Goal: Task Accomplishment & Management: Use online tool/utility

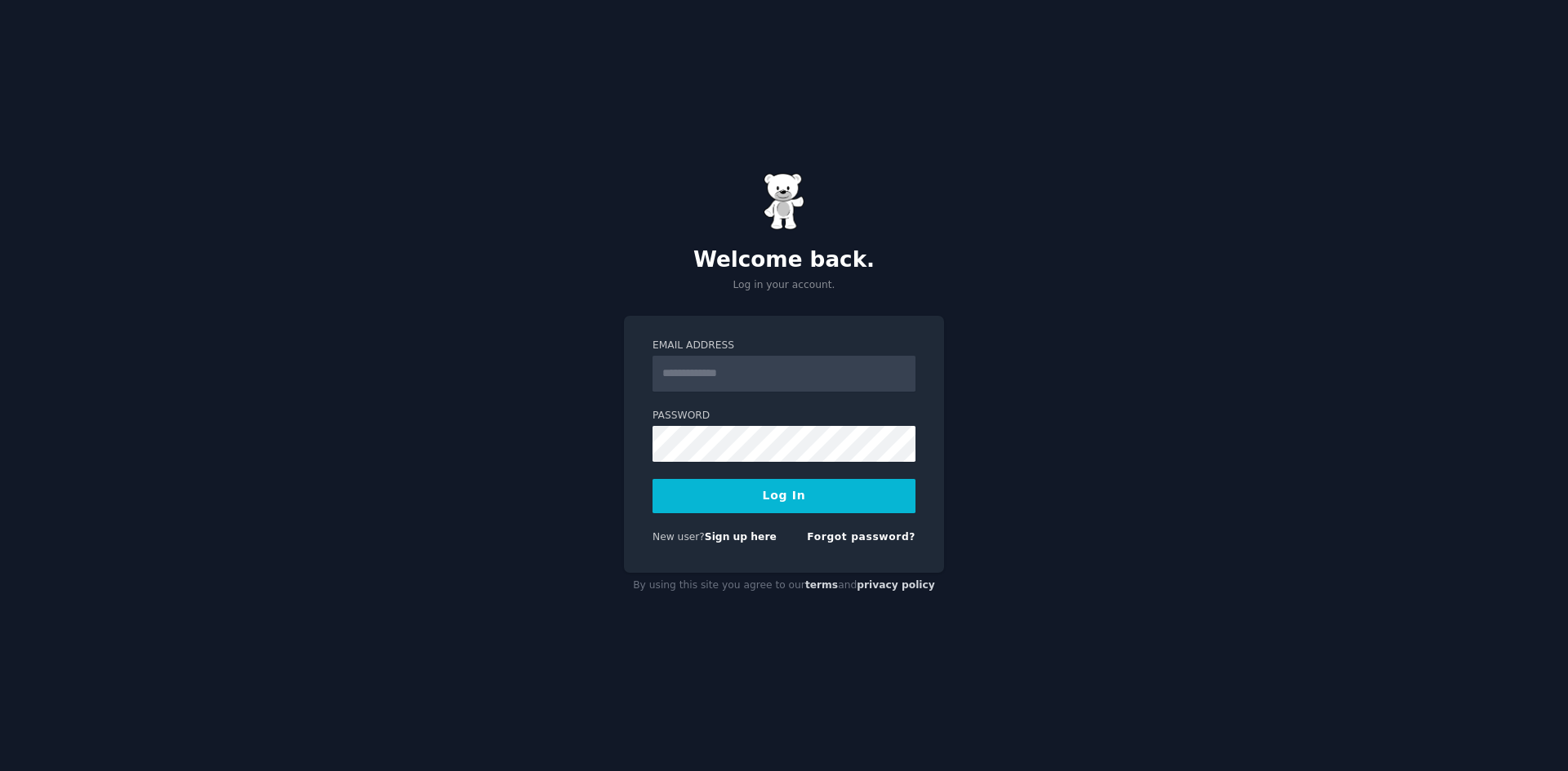
click at [767, 374] on input "Email Address" at bounding box center [784, 374] width 263 height 36
type input "**********"
drag, startPoint x: 776, startPoint y: 375, endPoint x: 859, endPoint y: 391, distance: 84.5
click at [855, 383] on input "**********" at bounding box center [784, 374] width 263 height 36
drag, startPoint x: 505, startPoint y: 507, endPoint x: 554, endPoint y: 518, distance: 50.2
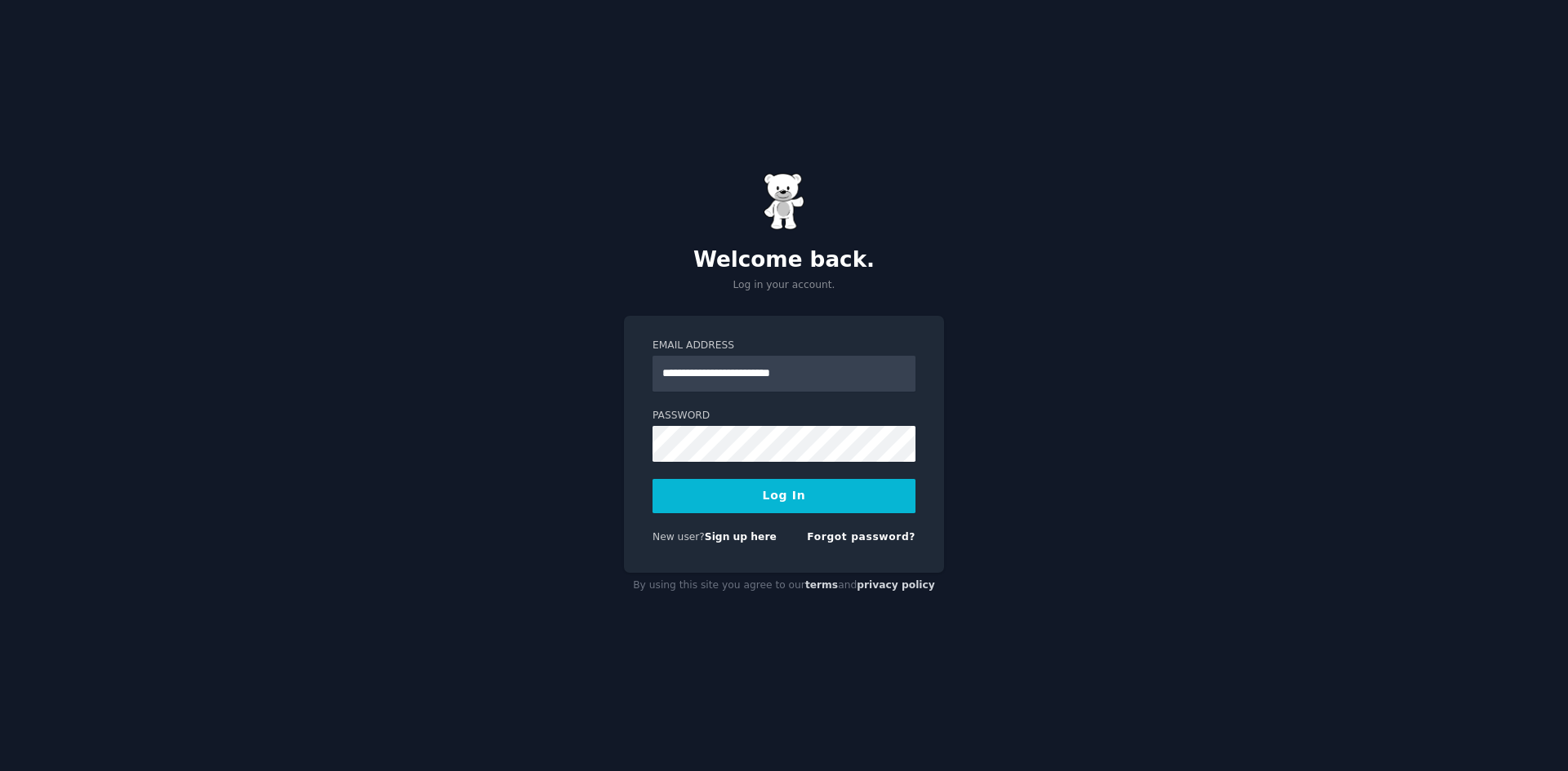
click at [506, 507] on div "**********" at bounding box center [784, 385] width 1568 height 771
click at [757, 541] on link "Sign up here" at bounding box center [740, 537] width 71 height 12
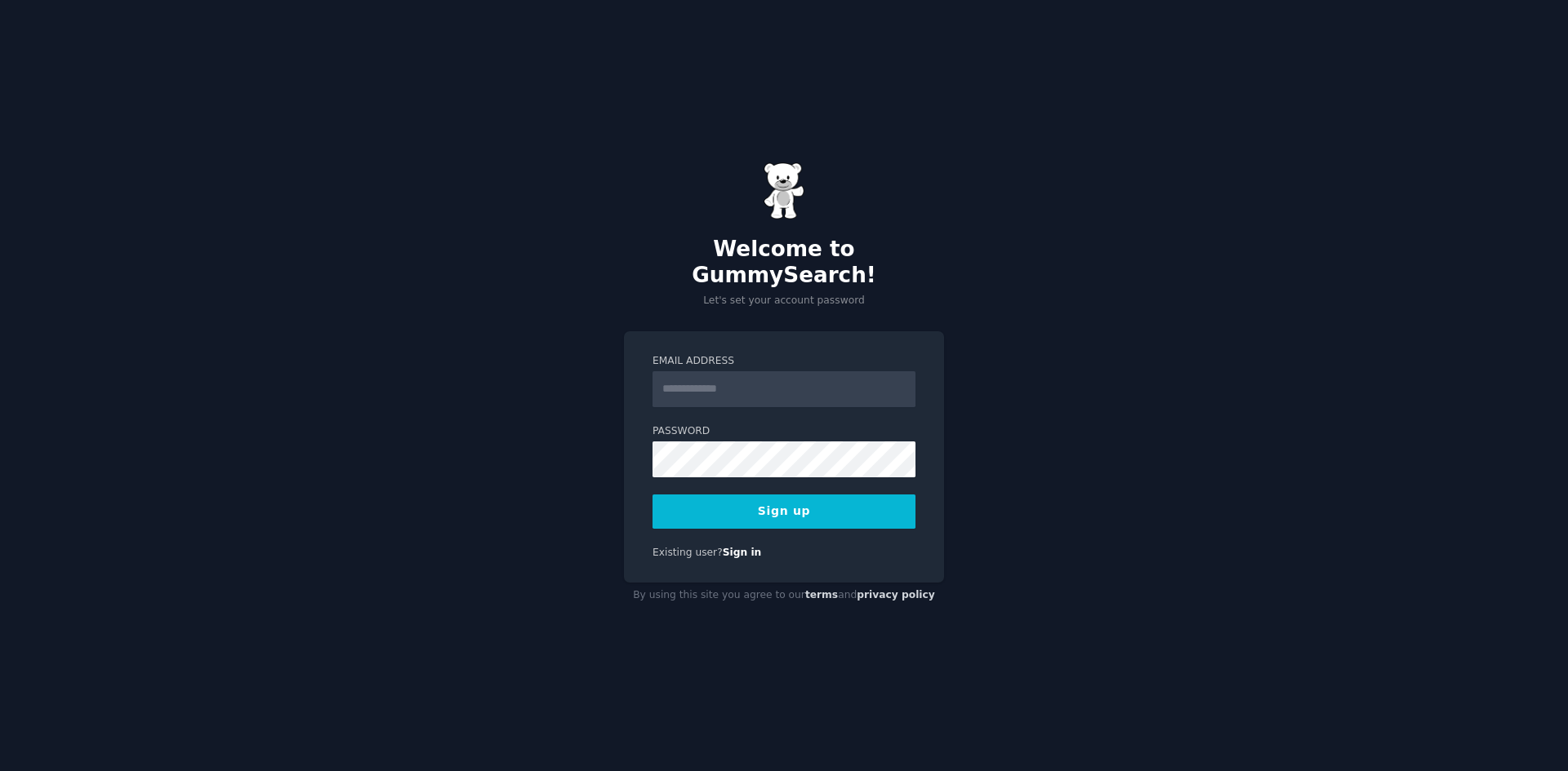
drag, startPoint x: 808, startPoint y: 382, endPoint x: 814, endPoint y: 394, distance: 13.4
click at [808, 382] on input "Email Address" at bounding box center [784, 390] width 263 height 36
click at [760, 371] on input "Email Address" at bounding box center [784, 390] width 263 height 36
drag, startPoint x: 558, startPoint y: 458, endPoint x: 638, endPoint y: 480, distance: 83.0
click at [560, 457] on div "Welcome to GummySearch! Let's set your account password Email Address Password …" at bounding box center [784, 385] width 1568 height 771
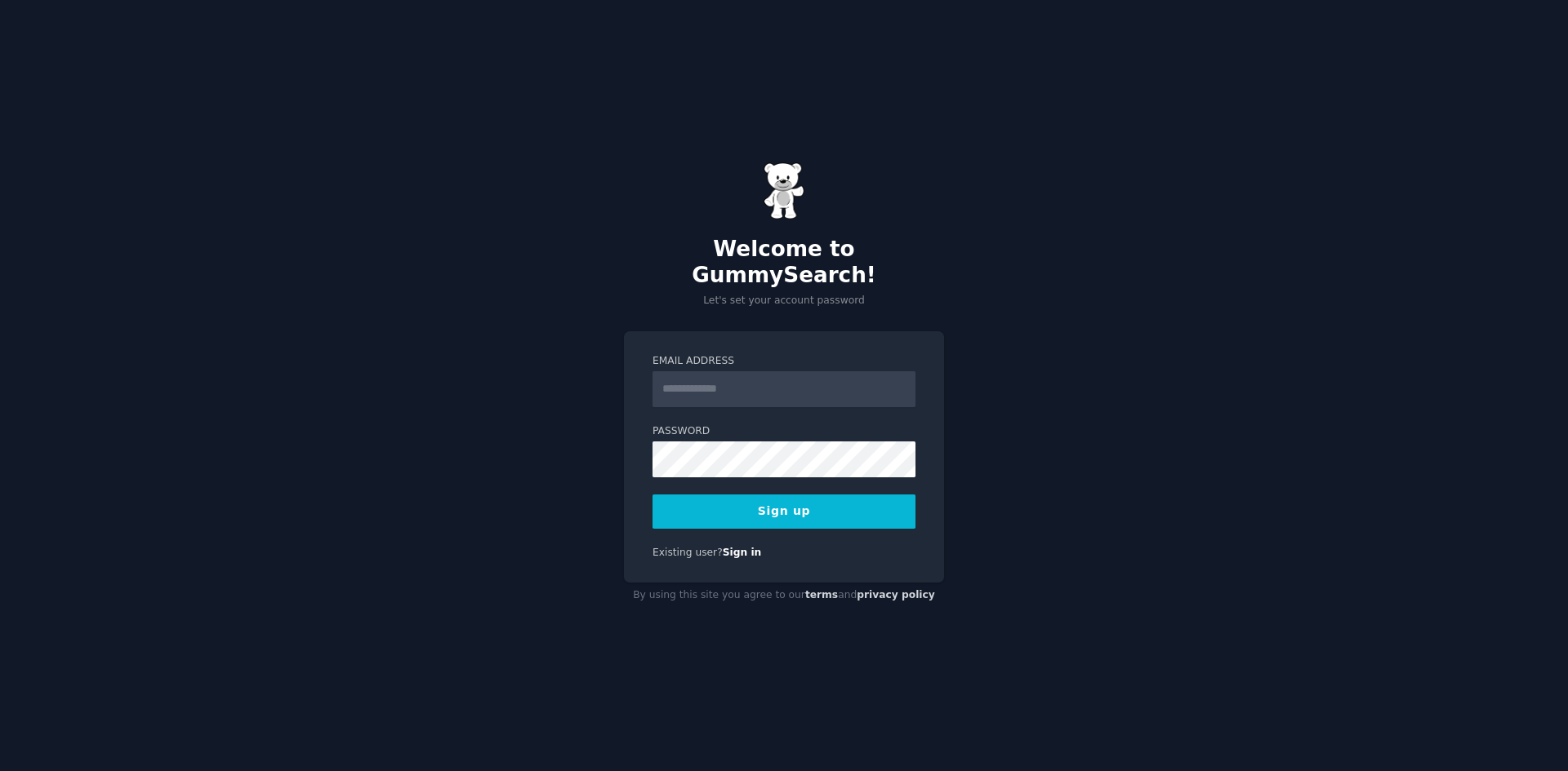
click at [740, 385] on input "Email Address" at bounding box center [784, 390] width 263 height 36
type input "**********"
click at [809, 494] on button "Sign up" at bounding box center [784, 512] width 263 height 34
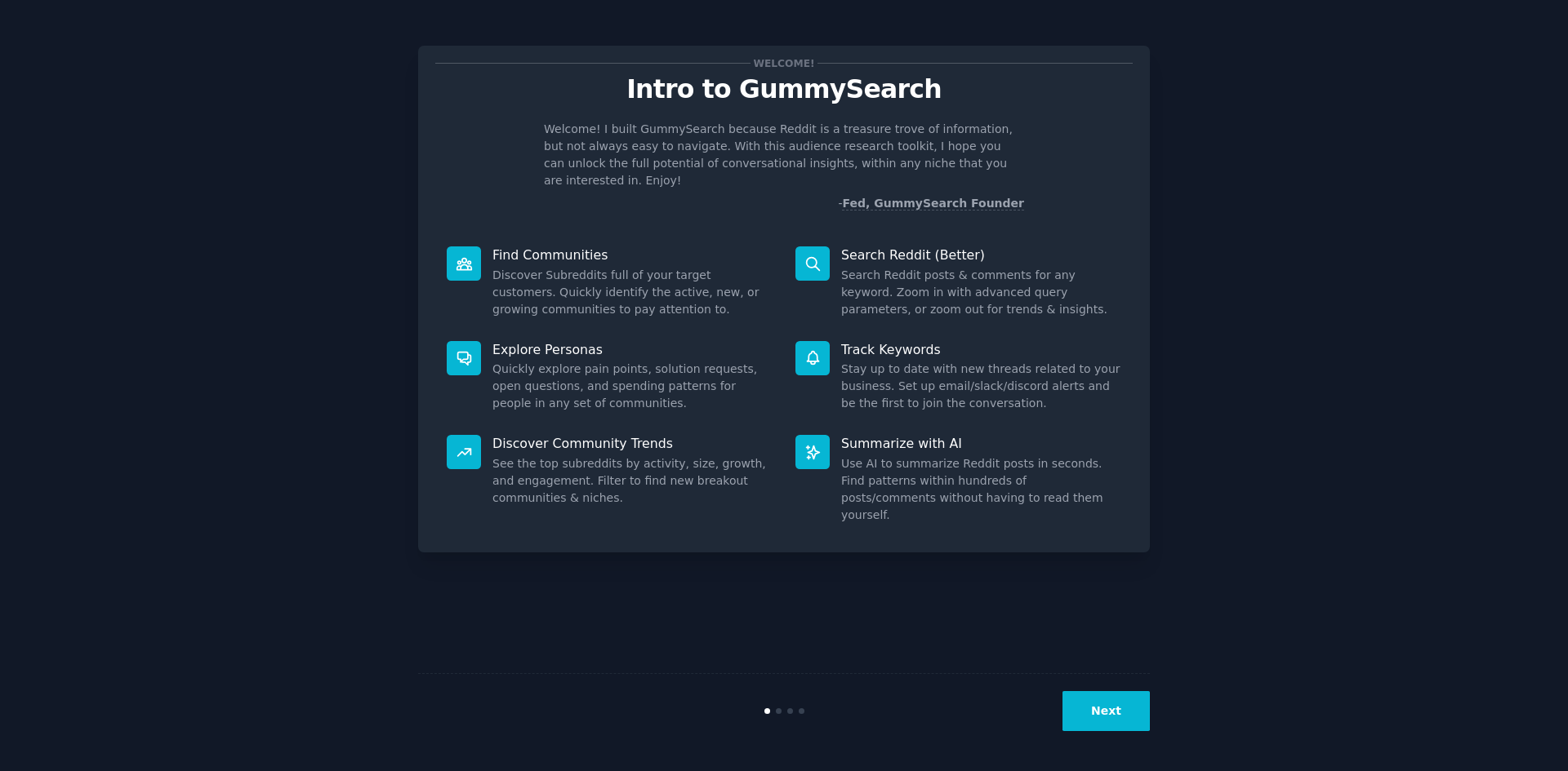
click at [1119, 713] on button "Next" at bounding box center [1106, 711] width 88 height 40
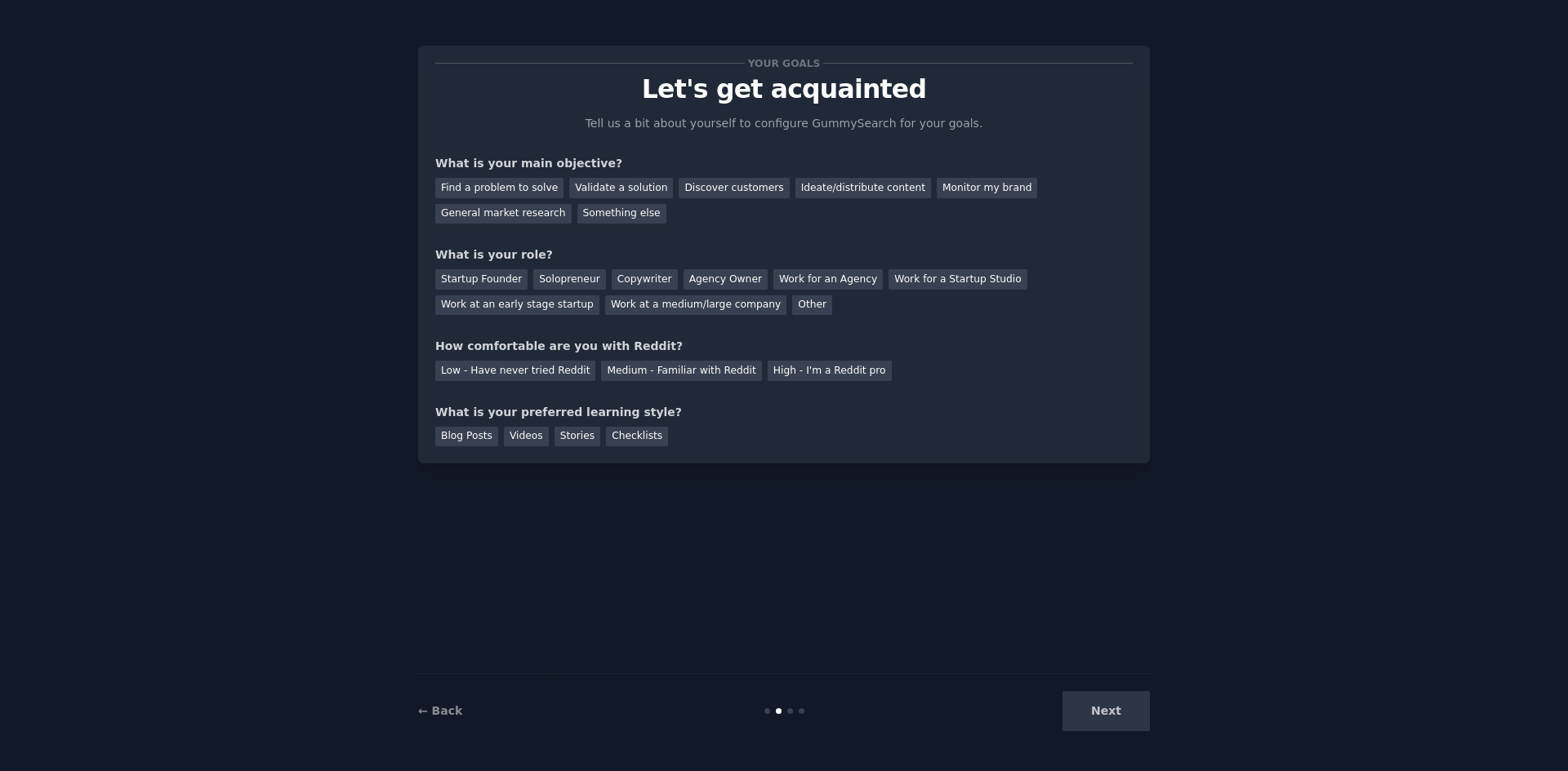
click at [1119, 713] on div "Next" at bounding box center [1028, 711] width 244 height 40
click at [723, 189] on div "Discover customers" at bounding box center [733, 188] width 110 height 21
click at [577, 283] on div "Solopreneur" at bounding box center [569, 279] width 71 height 21
click at [775, 375] on div "High - I'm a Reddit pro" at bounding box center [829, 371] width 124 height 21
click at [620, 439] on div "Checklists" at bounding box center [637, 437] width 62 height 21
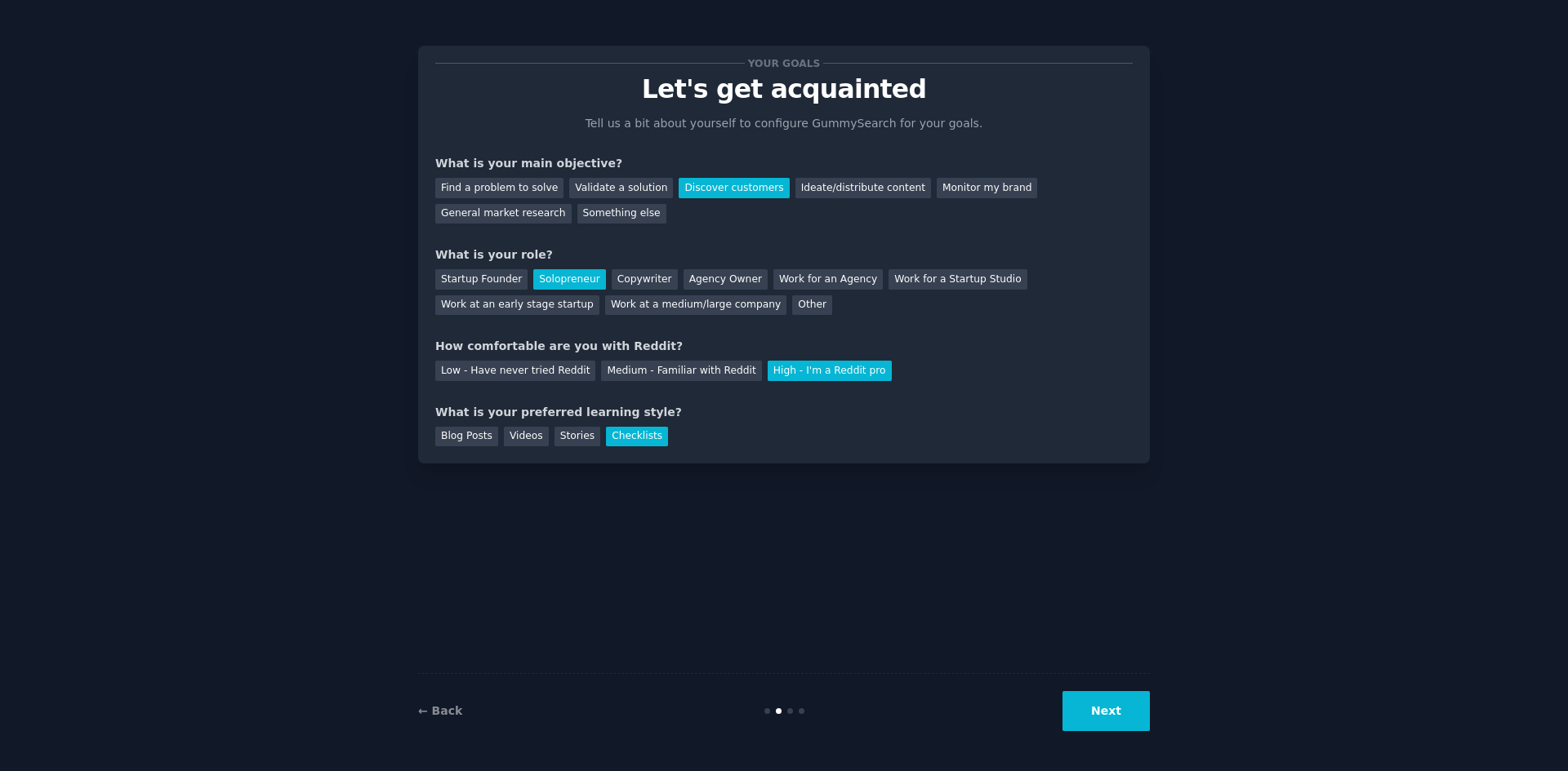
click at [1104, 703] on button "Next" at bounding box center [1106, 711] width 88 height 40
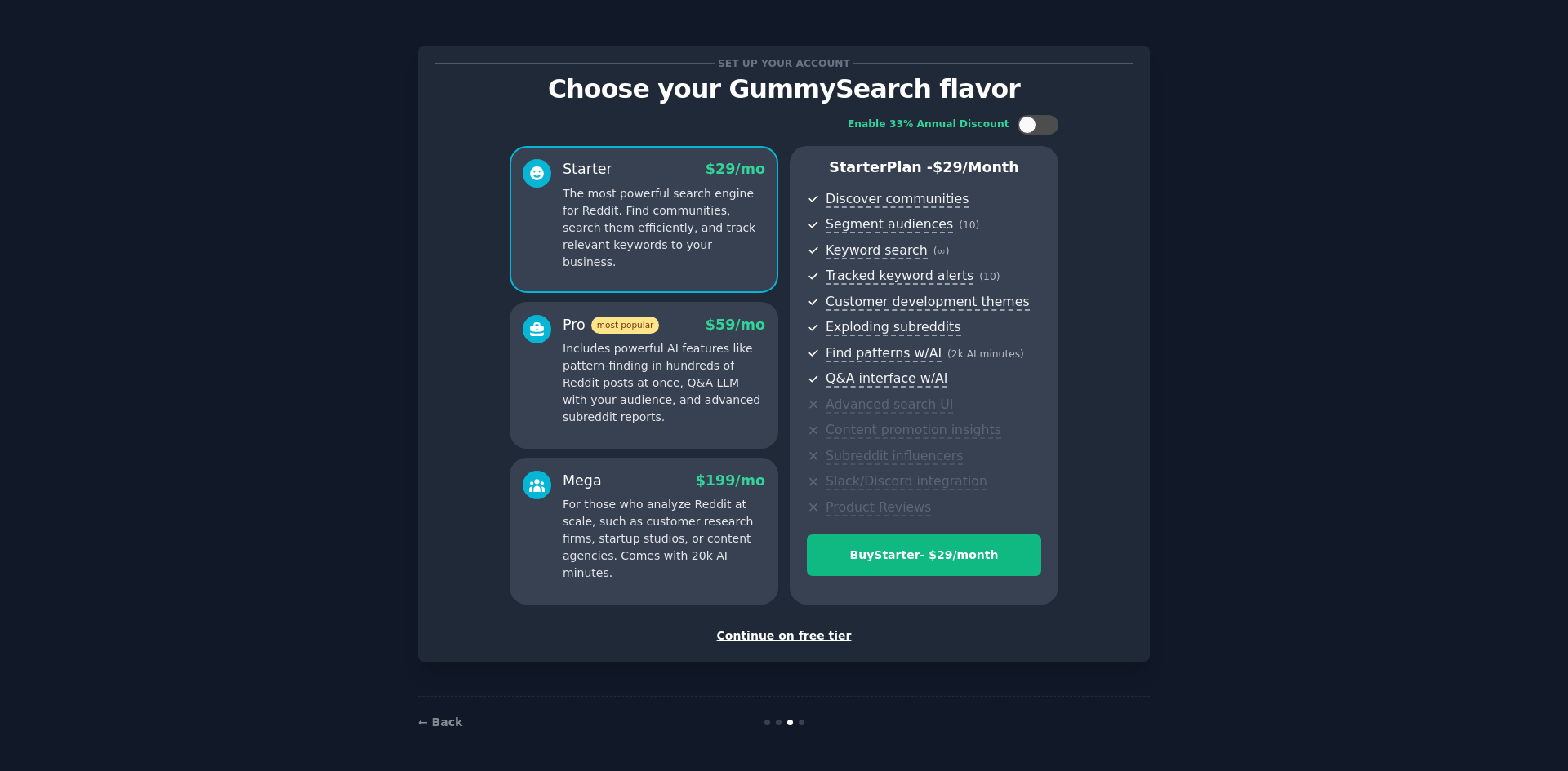
click at [824, 643] on div "Continue on free tier" at bounding box center [783, 635] width 697 height 17
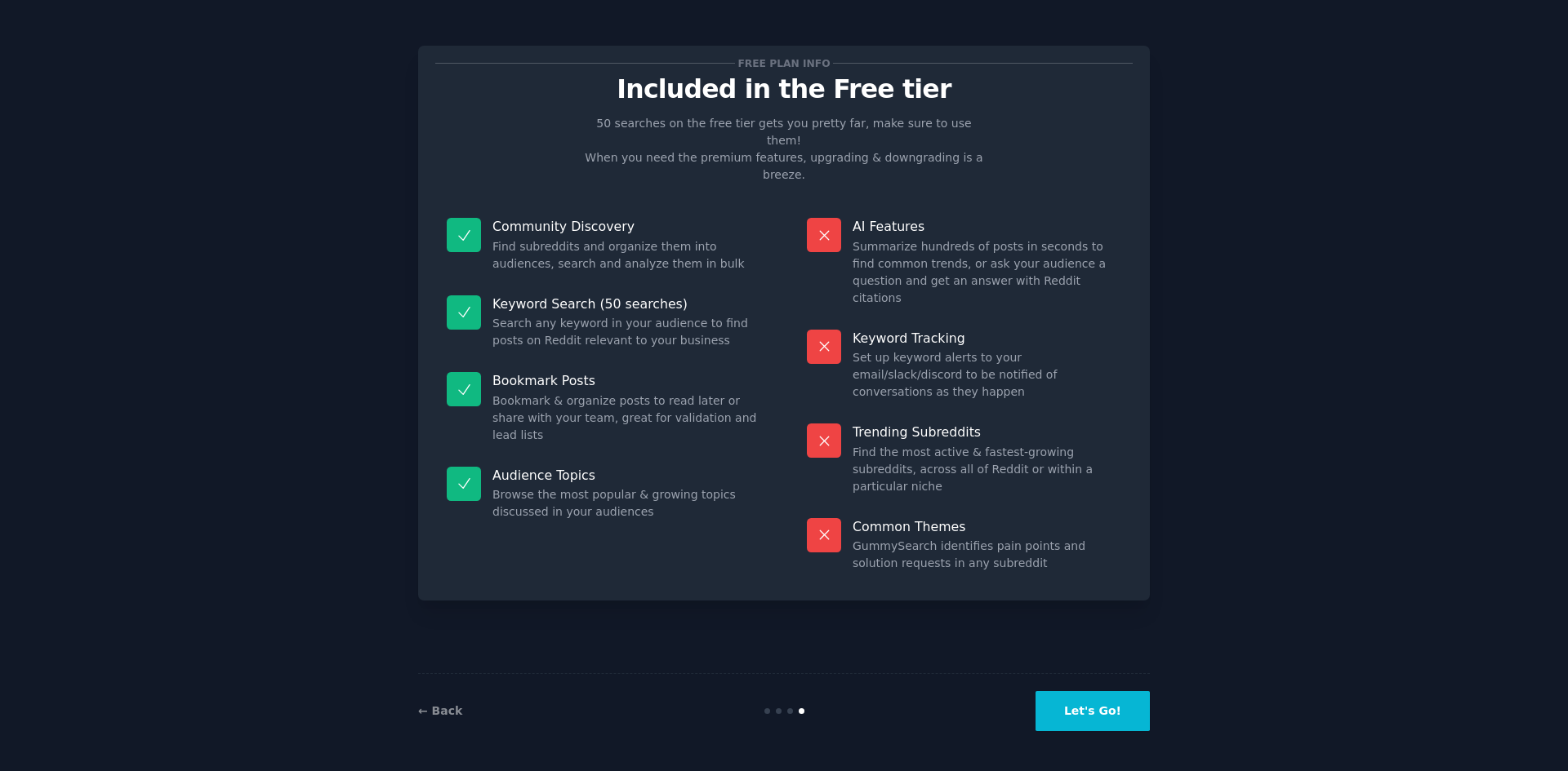
click at [1096, 713] on button "Let's Go!" at bounding box center [1092, 711] width 114 height 40
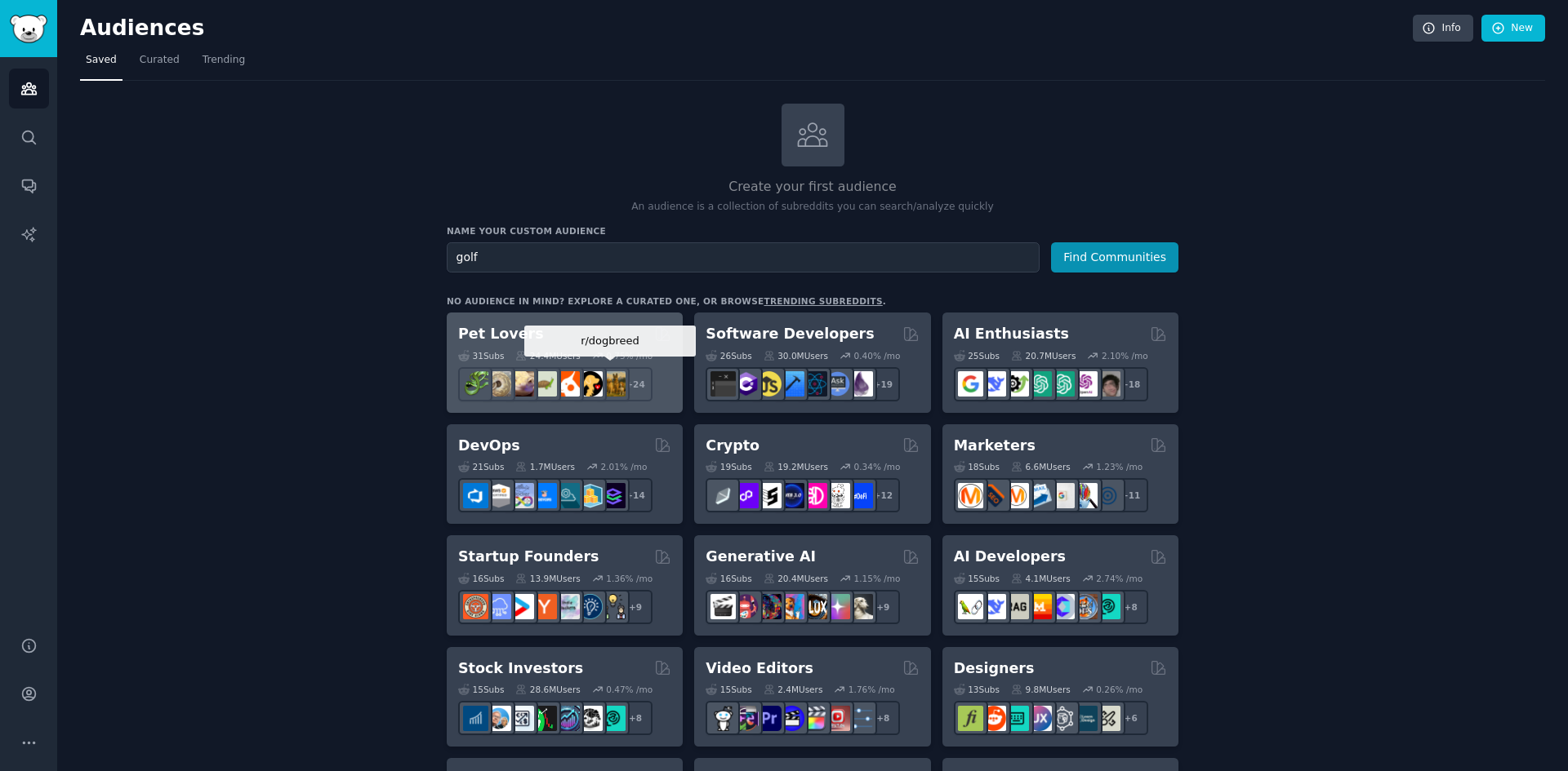
type input "golf"
click at [1051, 242] on button "Find Communities" at bounding box center [1114, 257] width 128 height 30
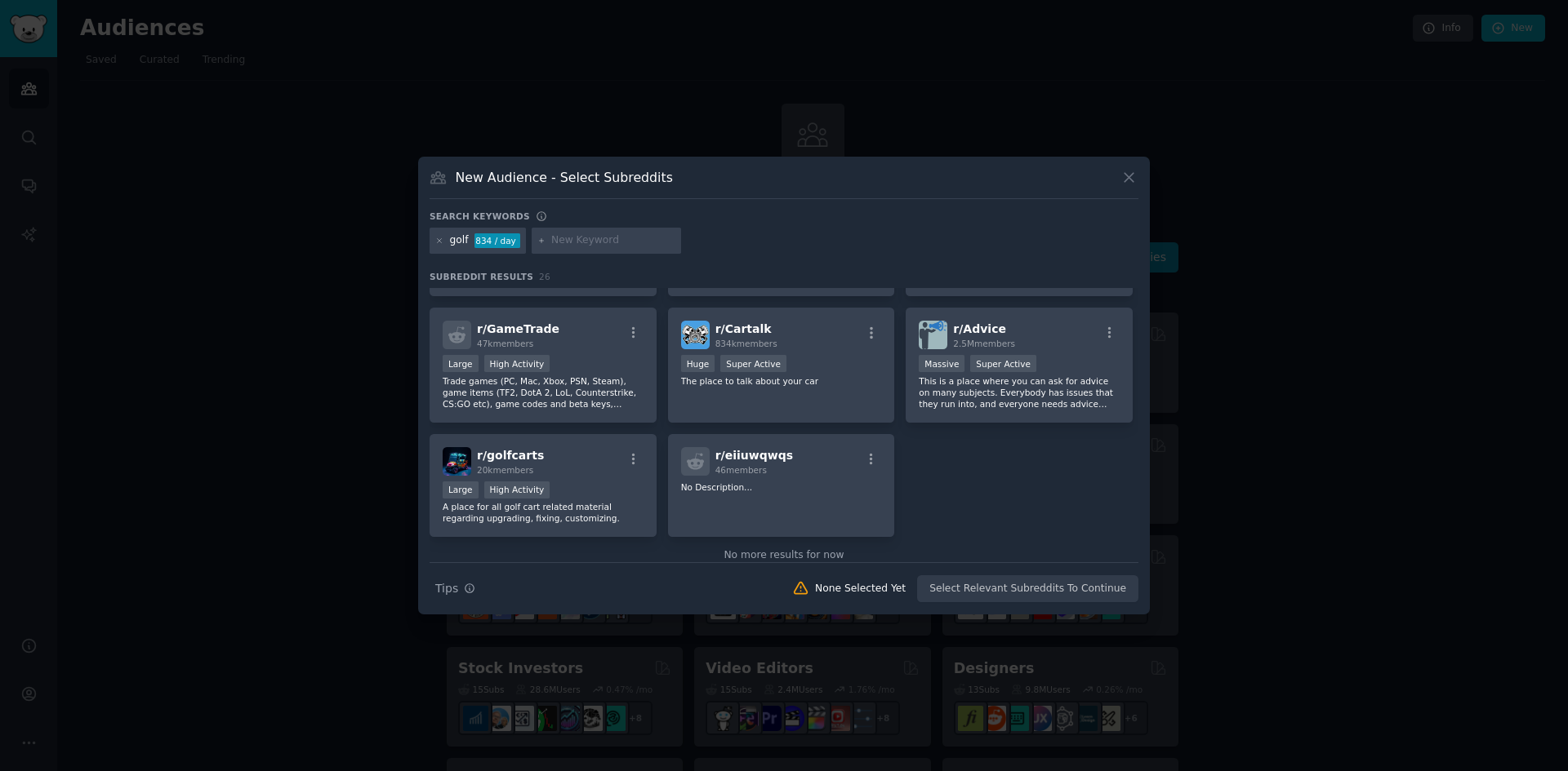
scroll to position [883, 0]
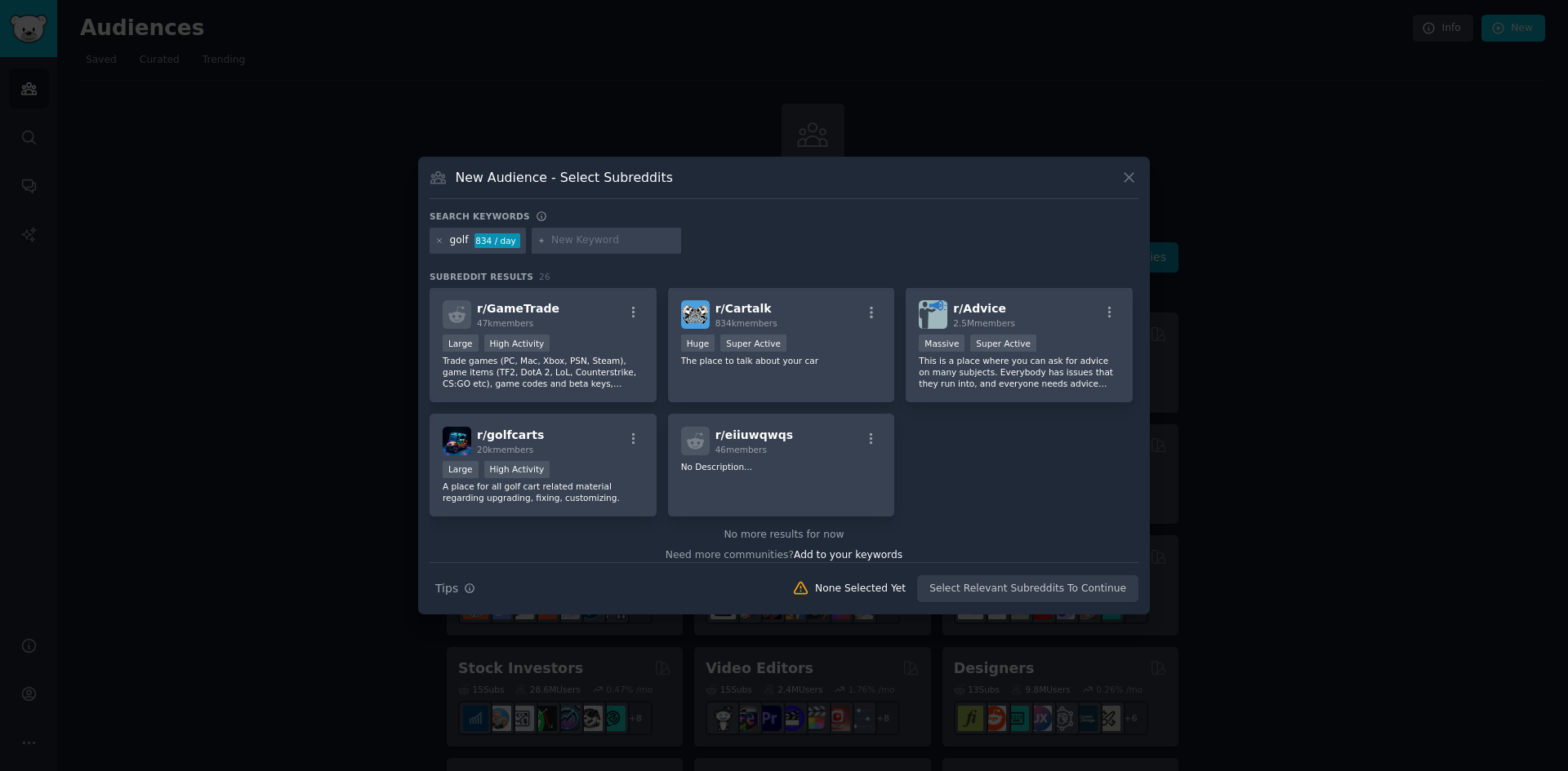
drag, startPoint x: 1100, startPoint y: 199, endPoint x: 1115, endPoint y: 185, distance: 20.5
click at [1100, 199] on div "New Audience - Select Subreddits" at bounding box center [784, 183] width 709 height 31
click at [1134, 168] on button at bounding box center [1129, 177] width 19 height 19
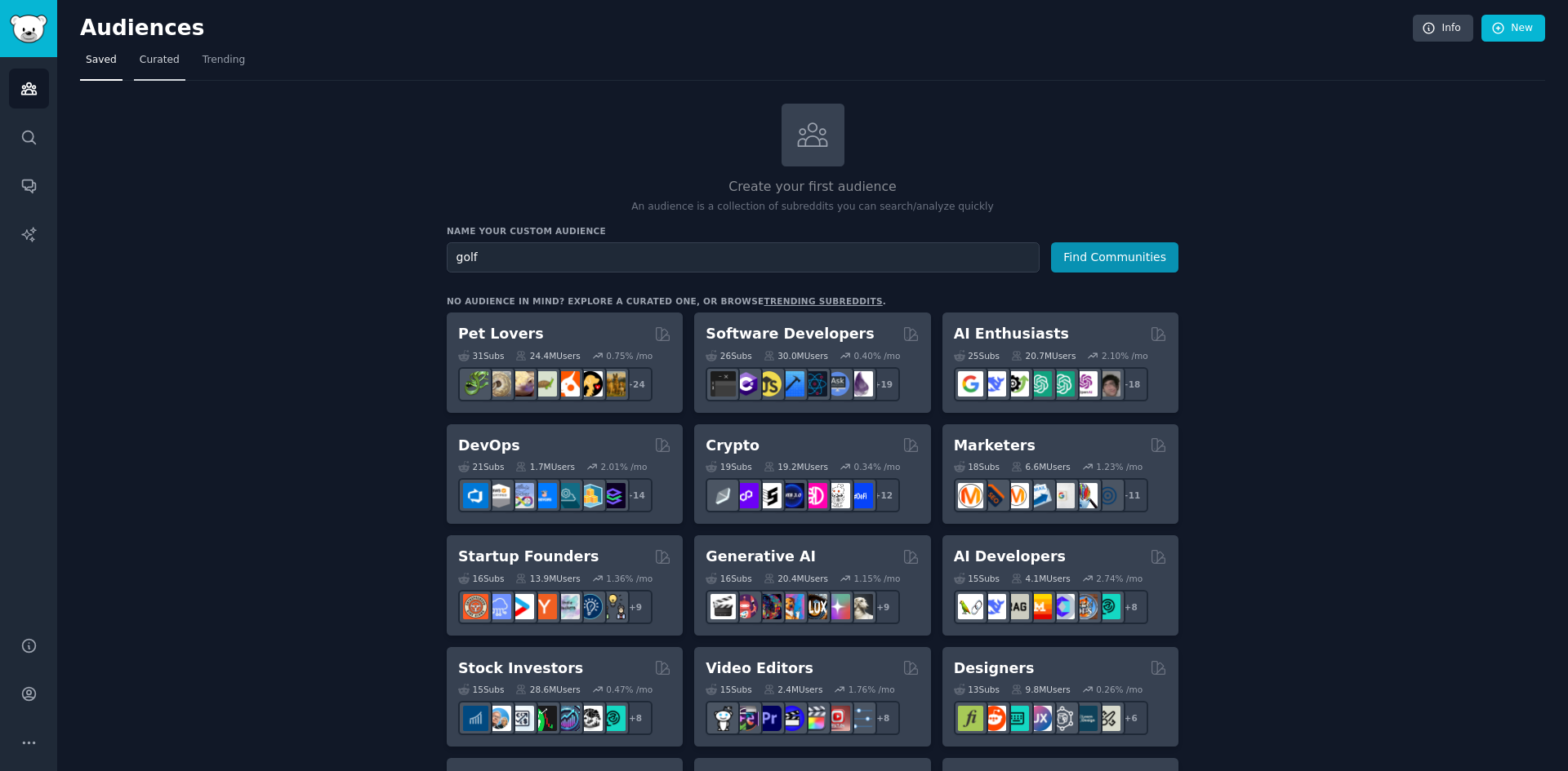
click at [157, 61] on span "Curated" at bounding box center [159, 61] width 40 height 14
